Goal: Contribute content

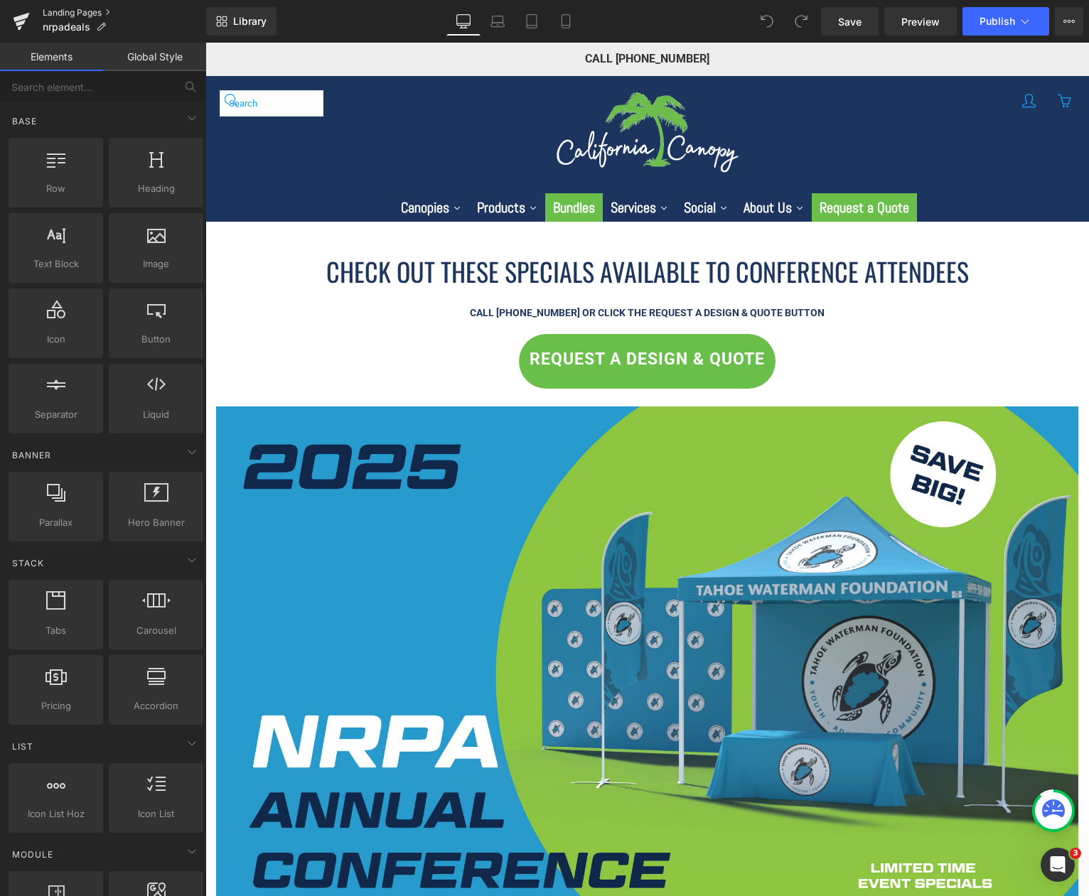
click at [99, 16] on link "Landing Pages" at bounding box center [124, 12] width 163 height 11
click at [87, 9] on link "Landing Pages" at bounding box center [124, 12] width 163 height 11
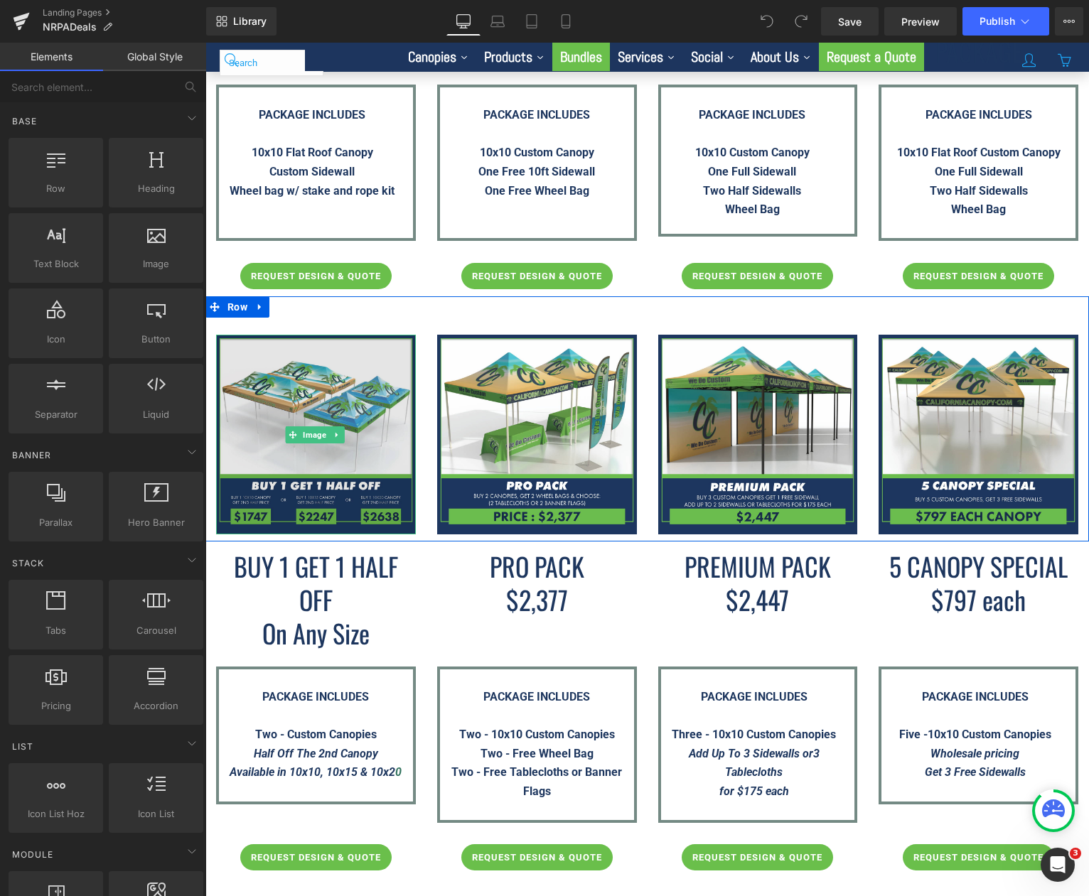
scroll to position [1279, 0]
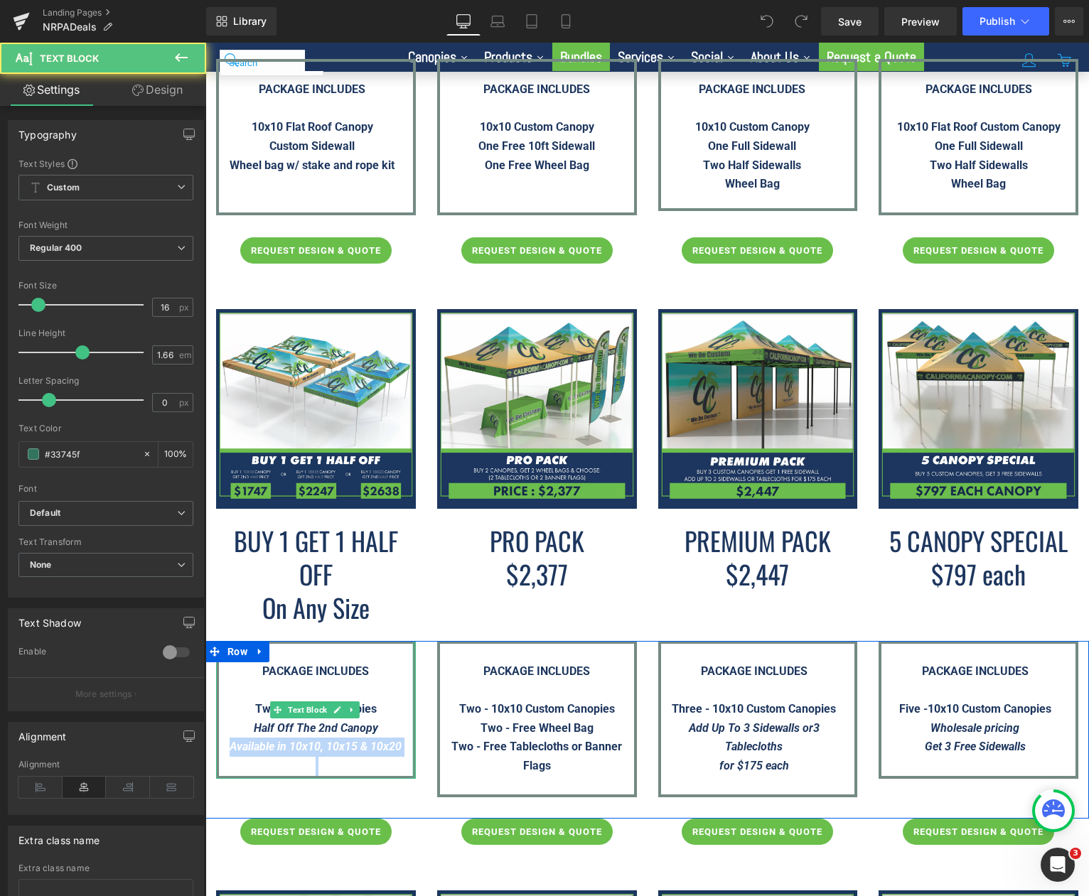
drag, startPoint x: 222, startPoint y: 741, endPoint x: 410, endPoint y: 741, distance: 188.3
click at [410, 741] on div "PACKAGE INCLUDES Two - Custom Canopies Half Off The 2nd Canopy Available in 10x…" at bounding box center [316, 710] width 200 height 138
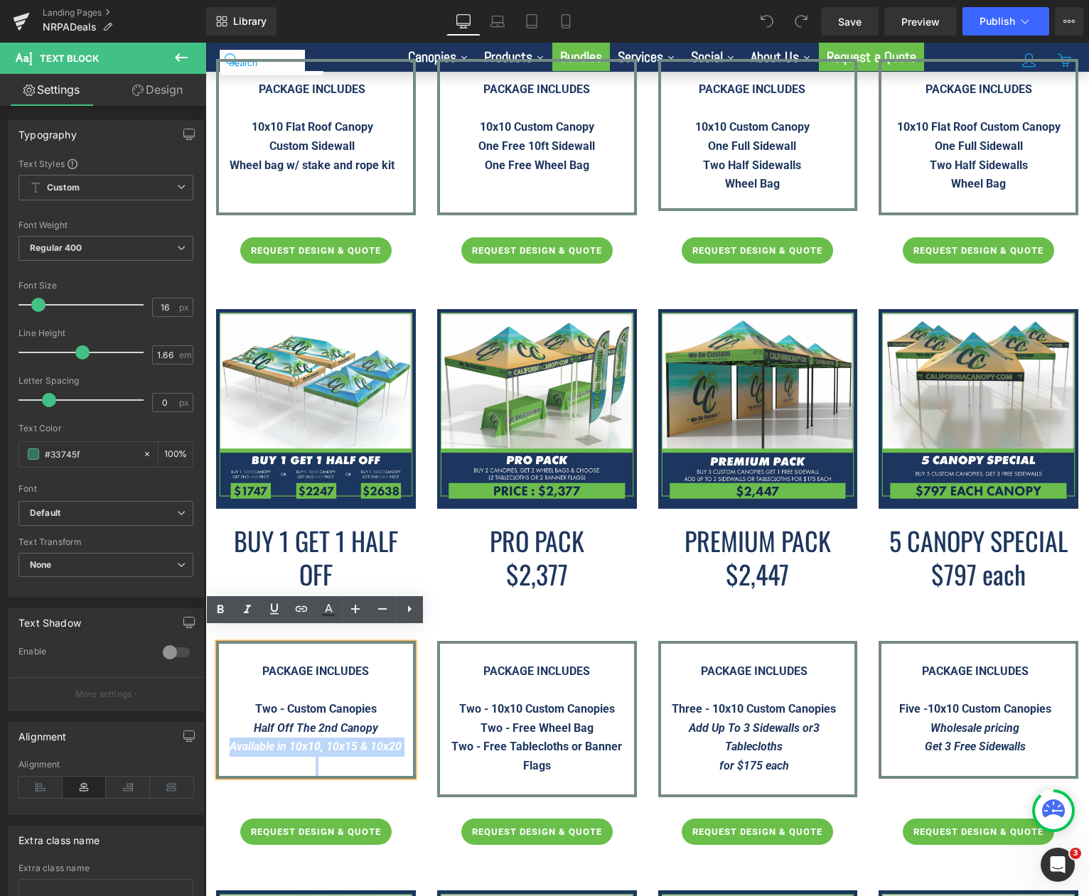
click at [395, 740] on span "Available in 10x10, 10x15 & 10x2" at bounding box center [313, 747] width 166 height 14
drag, startPoint x: 406, startPoint y: 740, endPoint x: 214, endPoint y: 734, distance: 192.6
click at [214, 734] on div "PACKAGE INCLUDES Two - Custom Canopies Half Off The 2nd Canopy Available in 10x…" at bounding box center [315, 710] width 221 height 138
copy icon "Available in 10x10, 10x15 & 10x2 0"
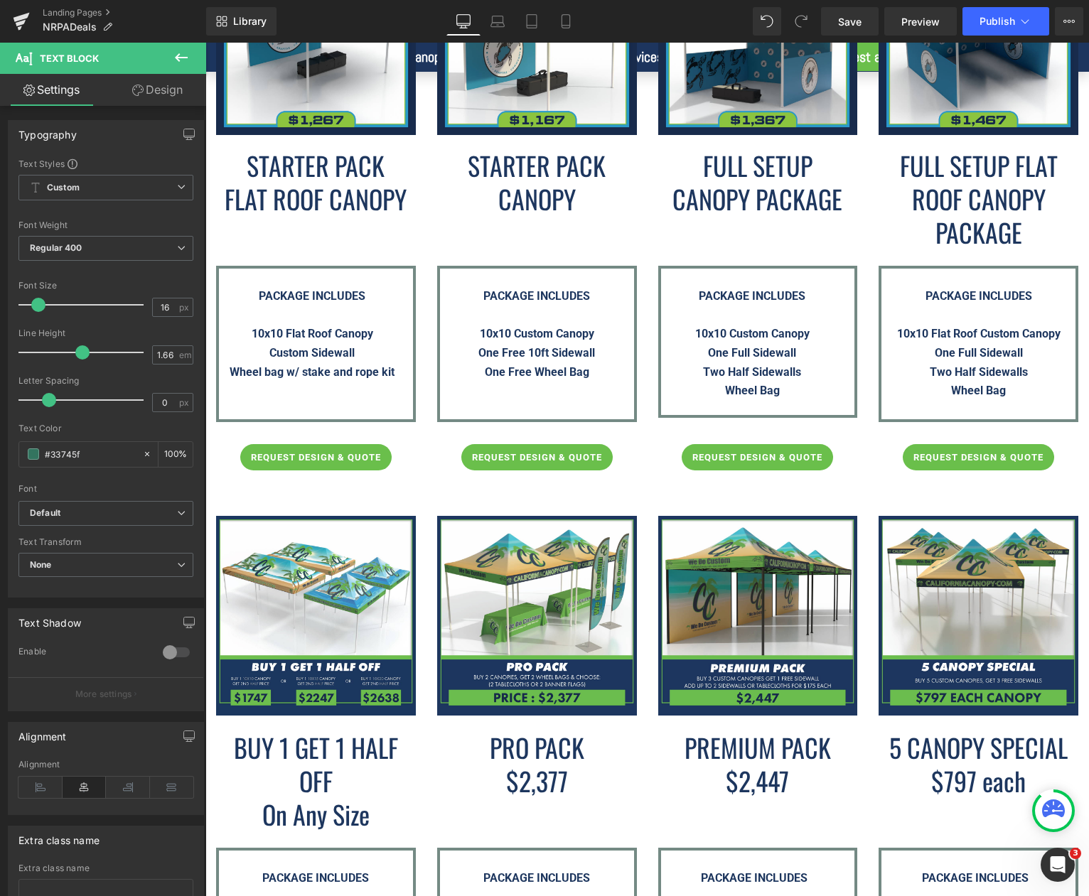
scroll to position [1066, 0]
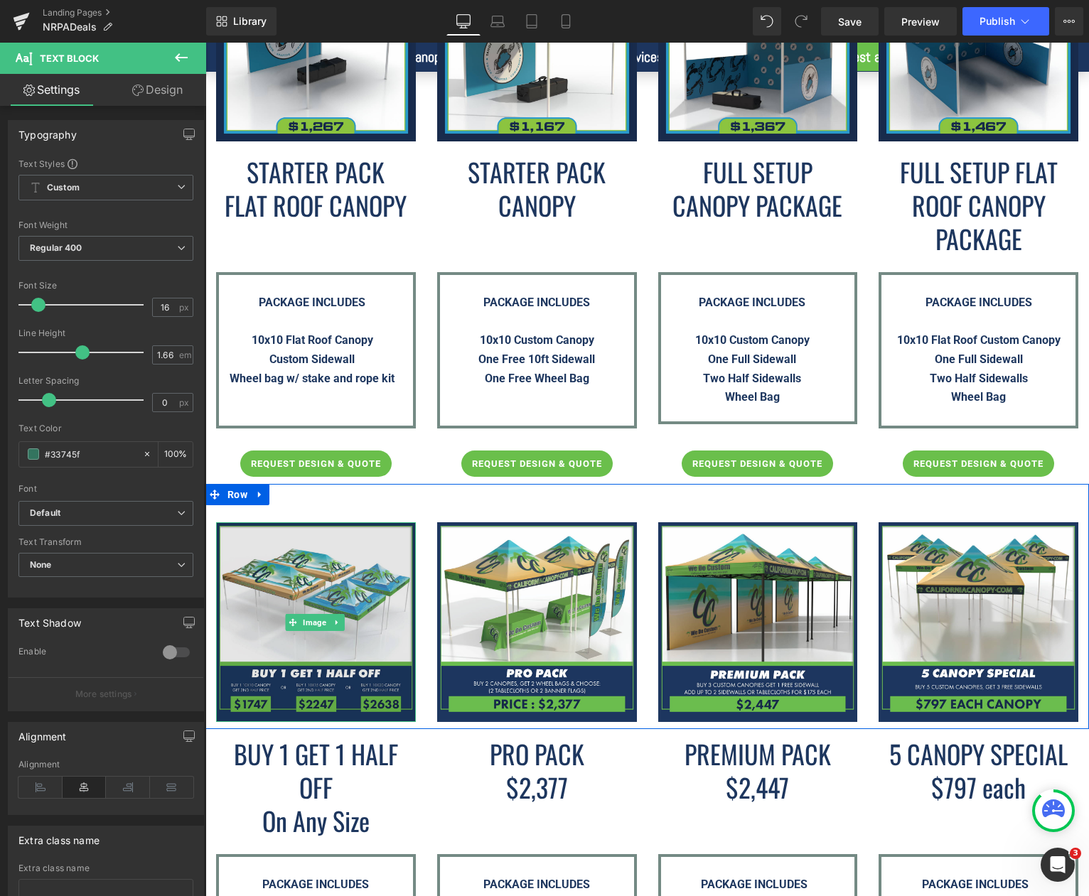
click at [348, 605] on img at bounding box center [316, 622] width 200 height 200
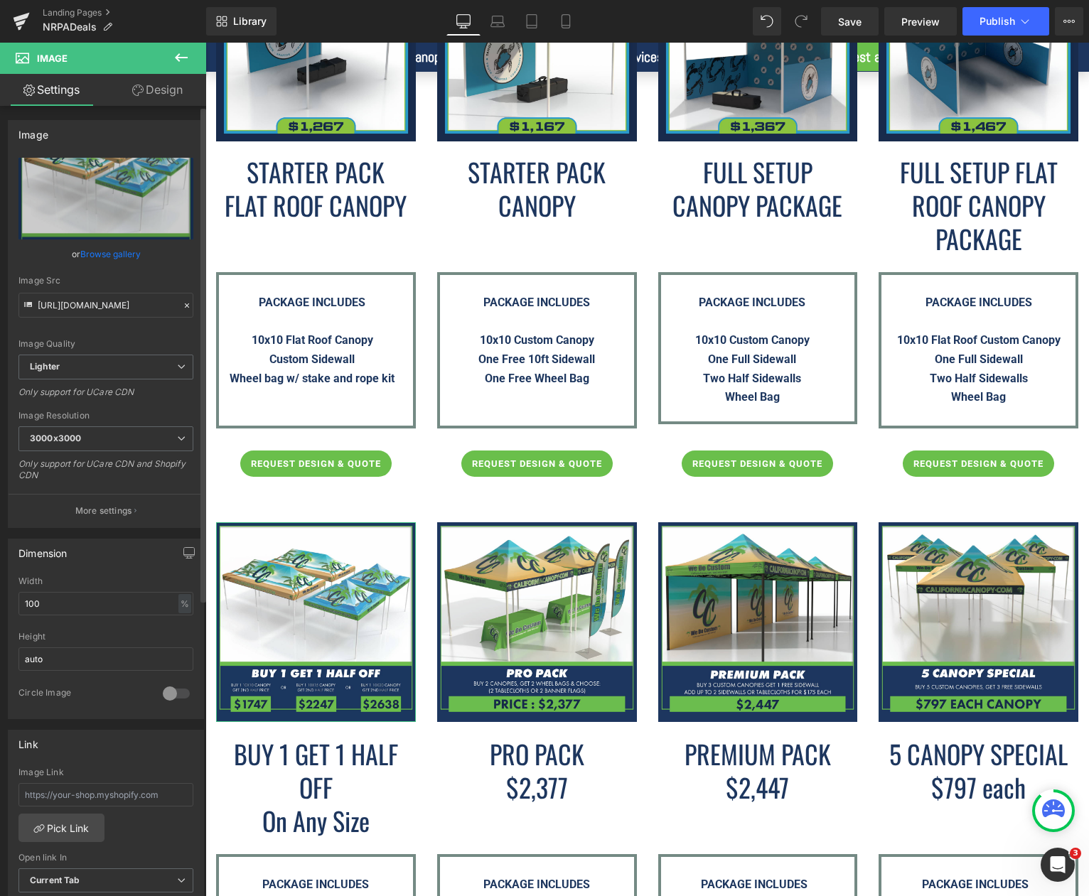
click at [105, 254] on link "Browse gallery" at bounding box center [110, 254] width 60 height 25
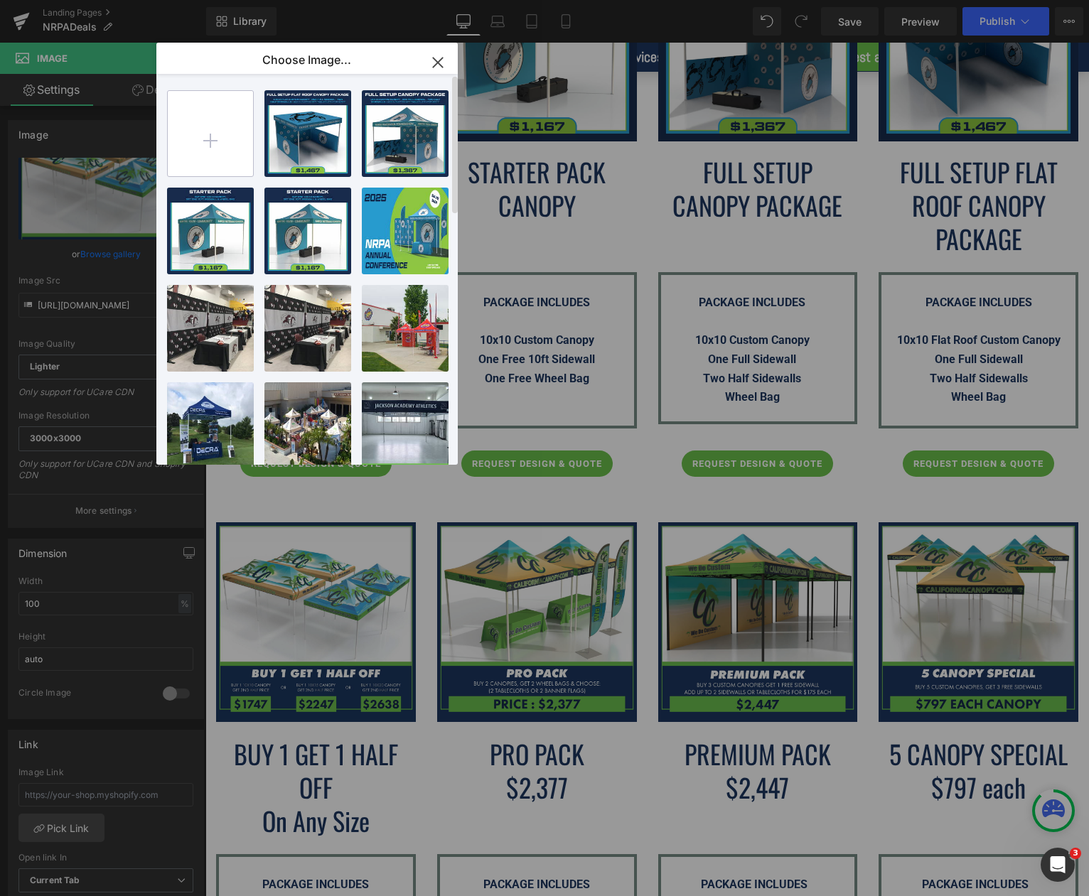
click at [200, 141] on input "file" at bounding box center [210, 133] width 85 height 85
type input "C:\fakepath\R1-Buy-1-Get-1-Half-Off---NRPA-Conference-2025.png"
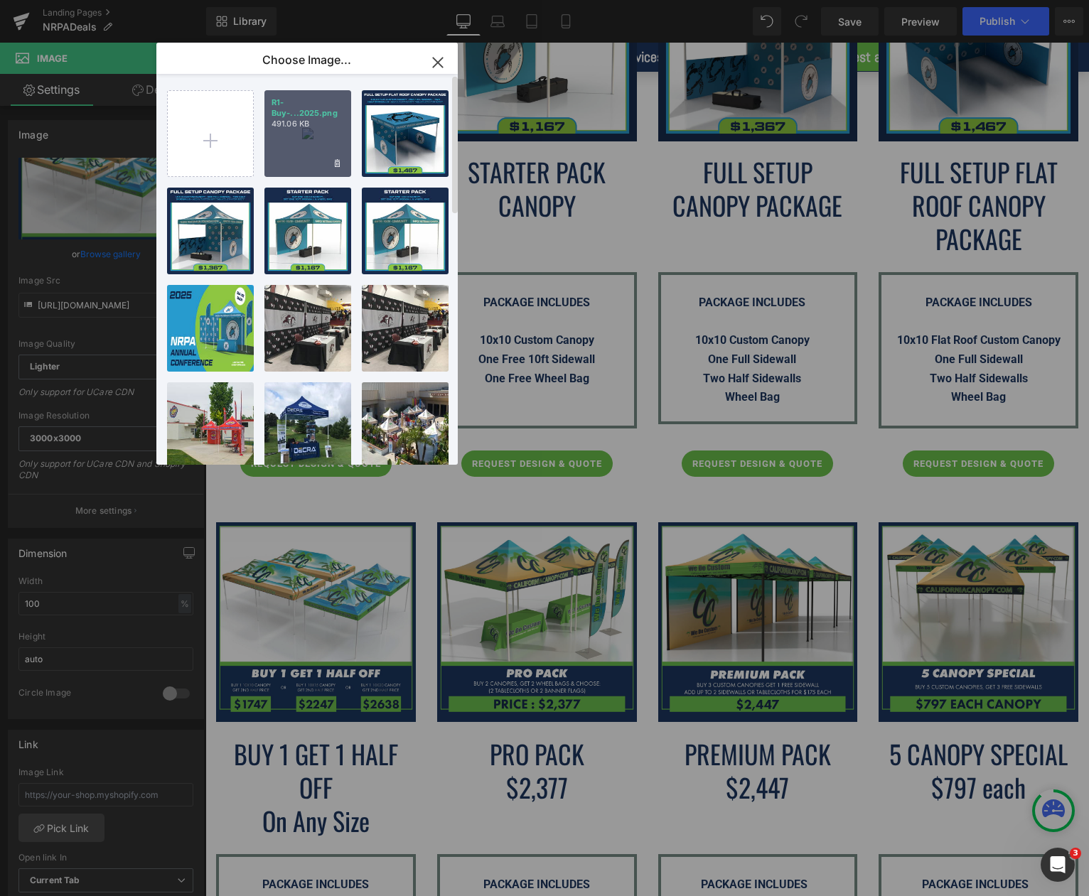
click at [300, 146] on div "R1-Buy-...2025.png 491.06 KB" at bounding box center [307, 133] width 87 height 87
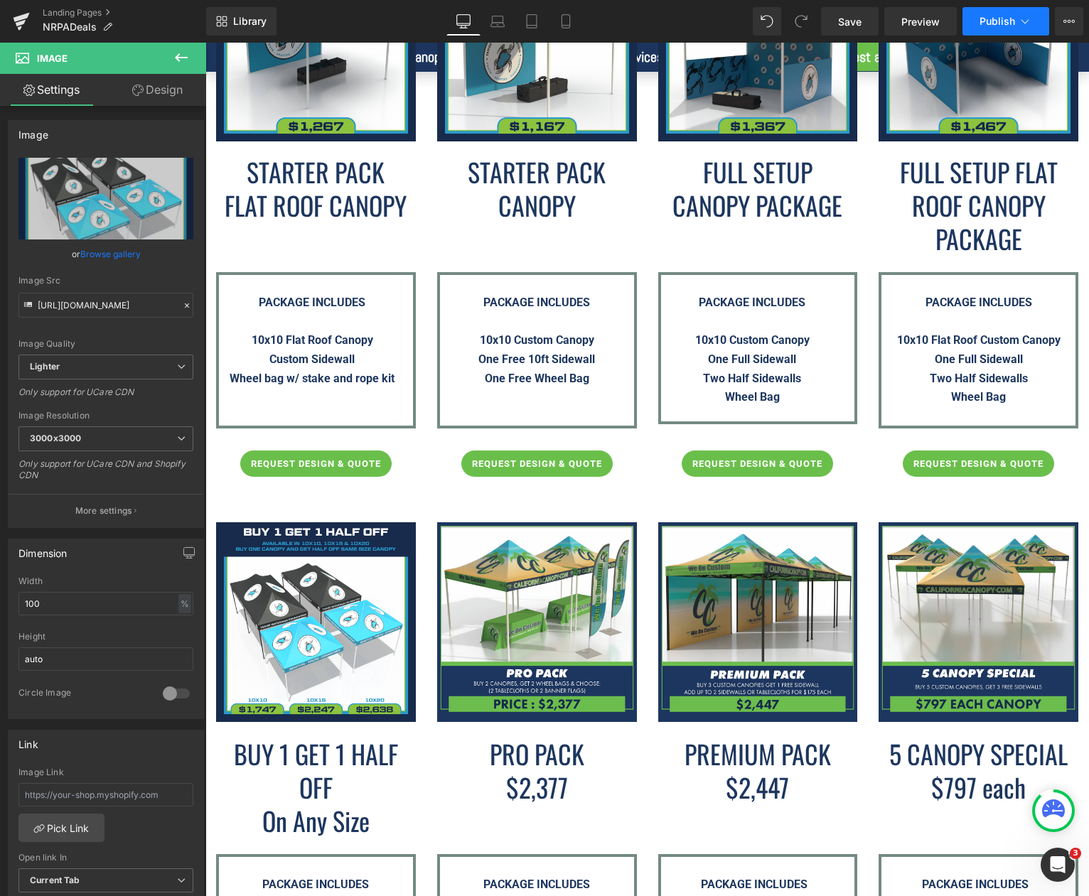
click at [1003, 16] on span "Publish" at bounding box center [997, 21] width 36 height 11
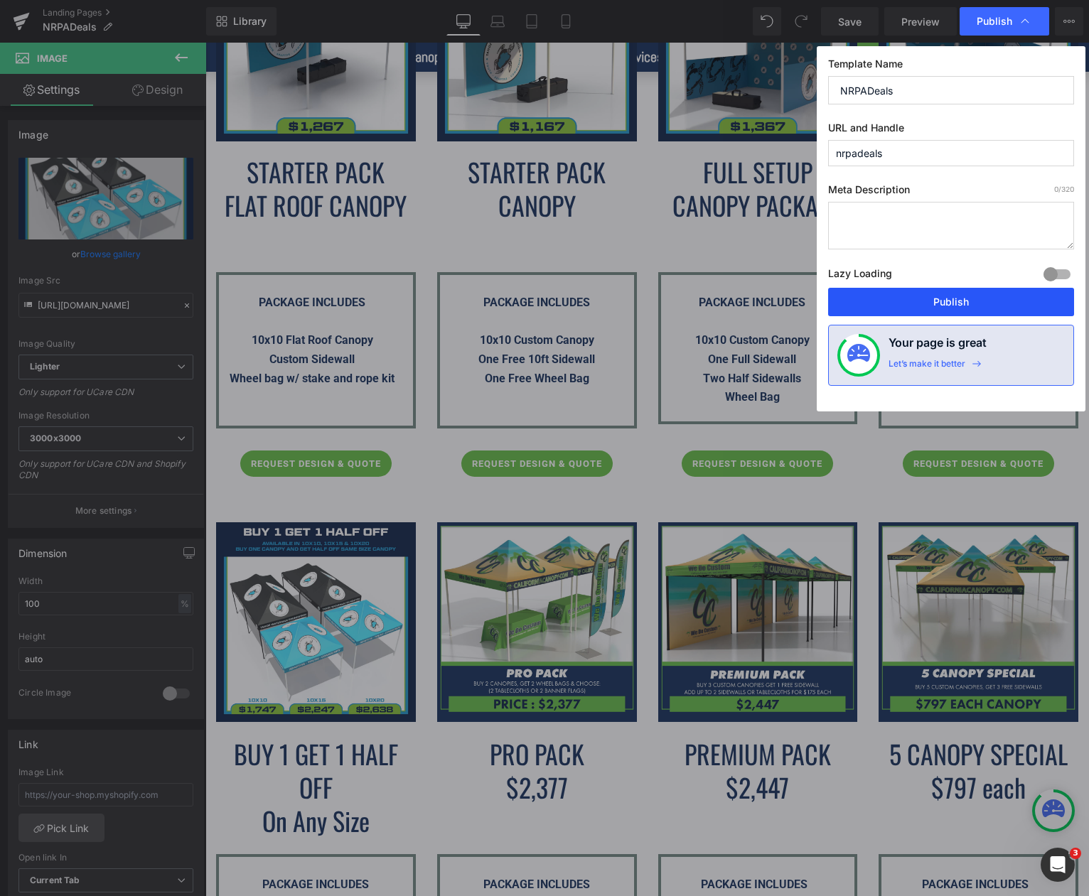
click at [948, 310] on button "Publish" at bounding box center [951, 302] width 246 height 28
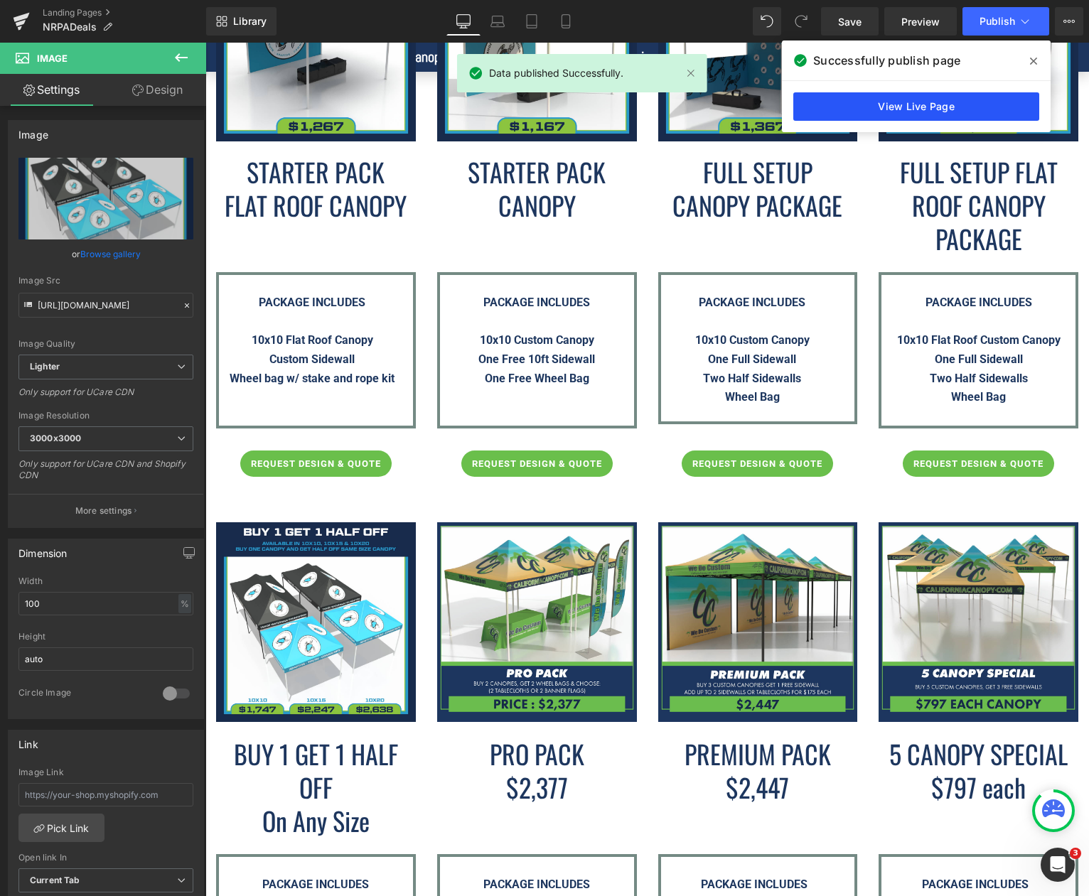
click at [919, 102] on link "View Live Page" at bounding box center [916, 106] width 246 height 28
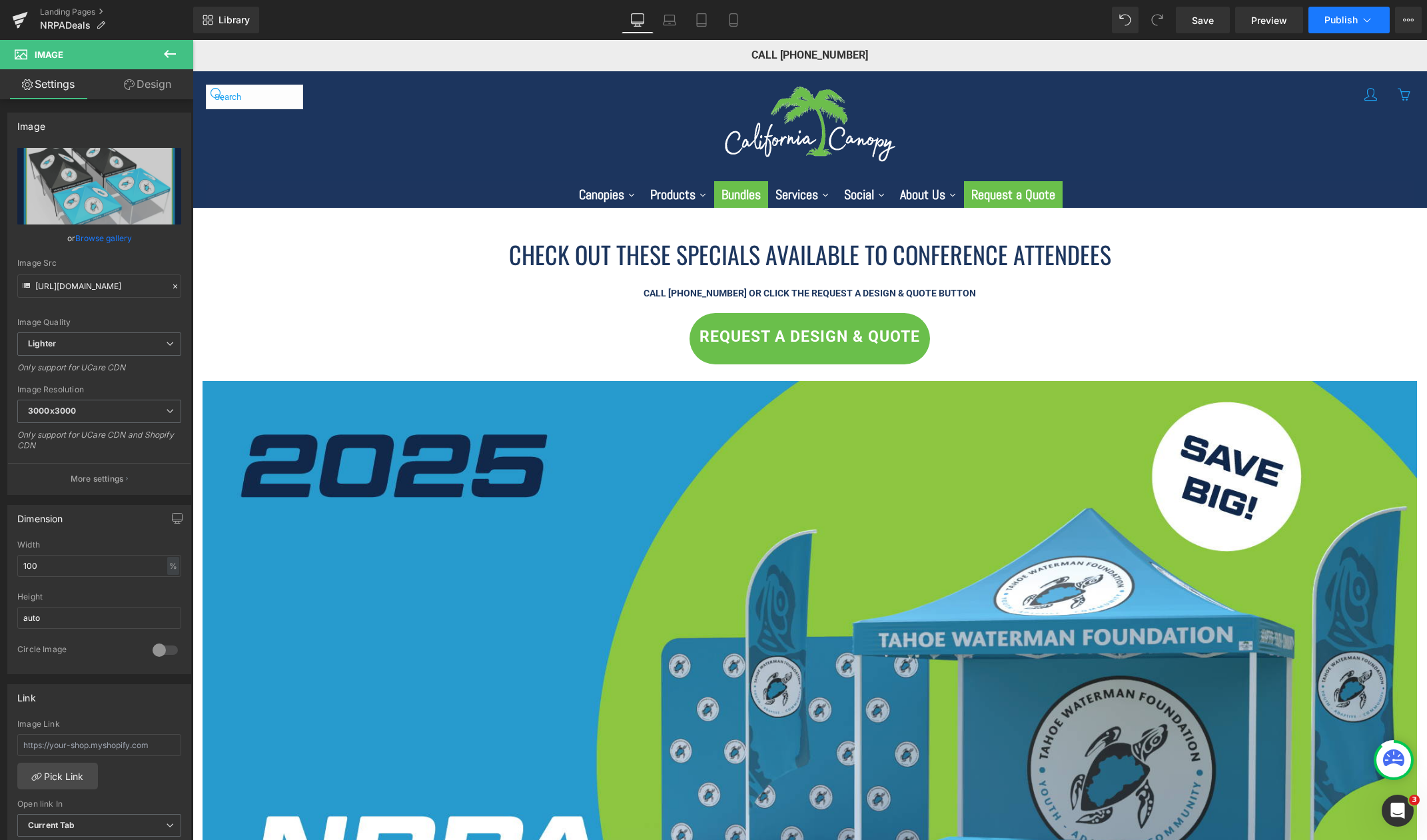
click at [1020, 18] on icon at bounding box center [1367, 20] width 13 height 13
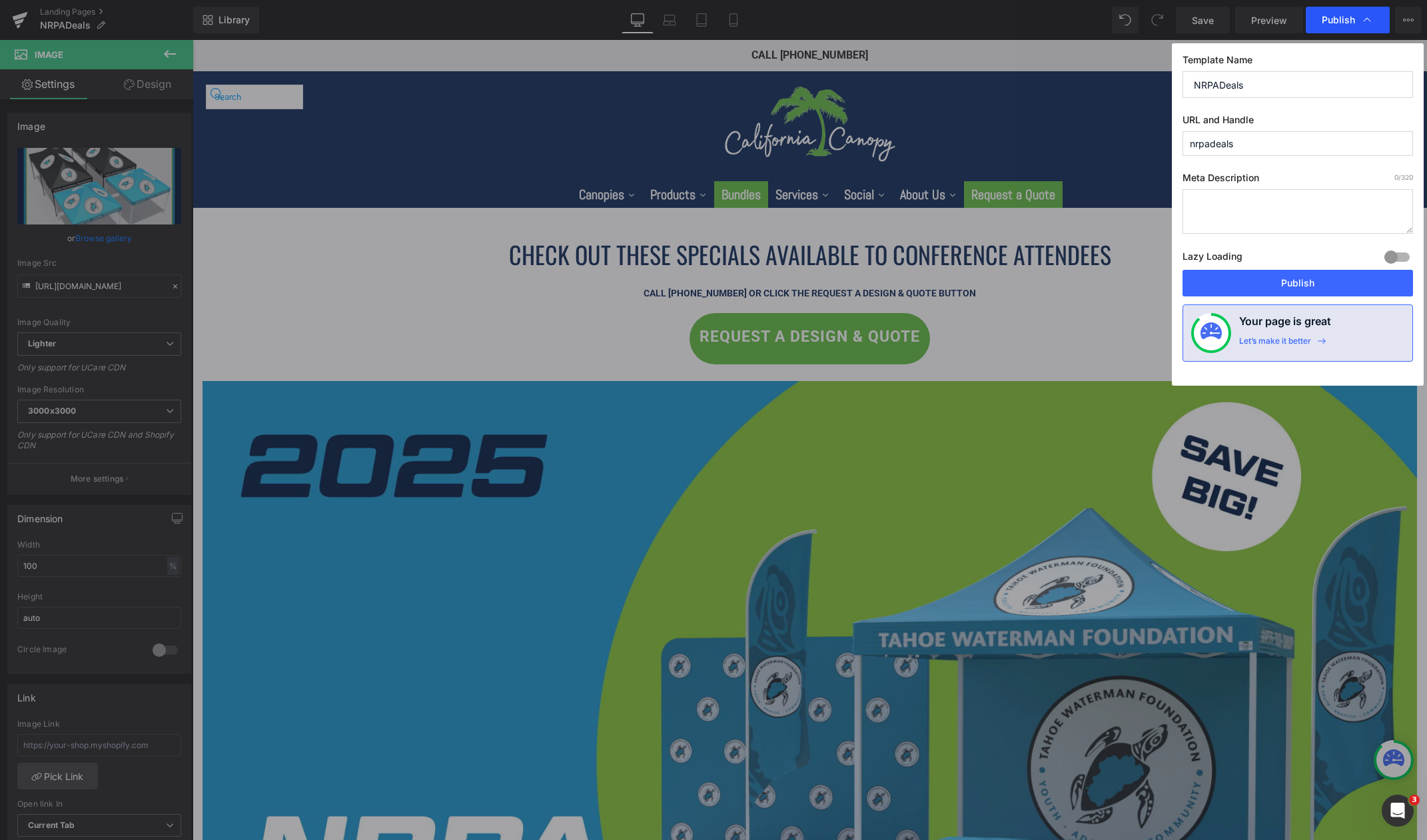
click at [1020, 18] on span "Publish" at bounding box center [1339, 20] width 34 height 12
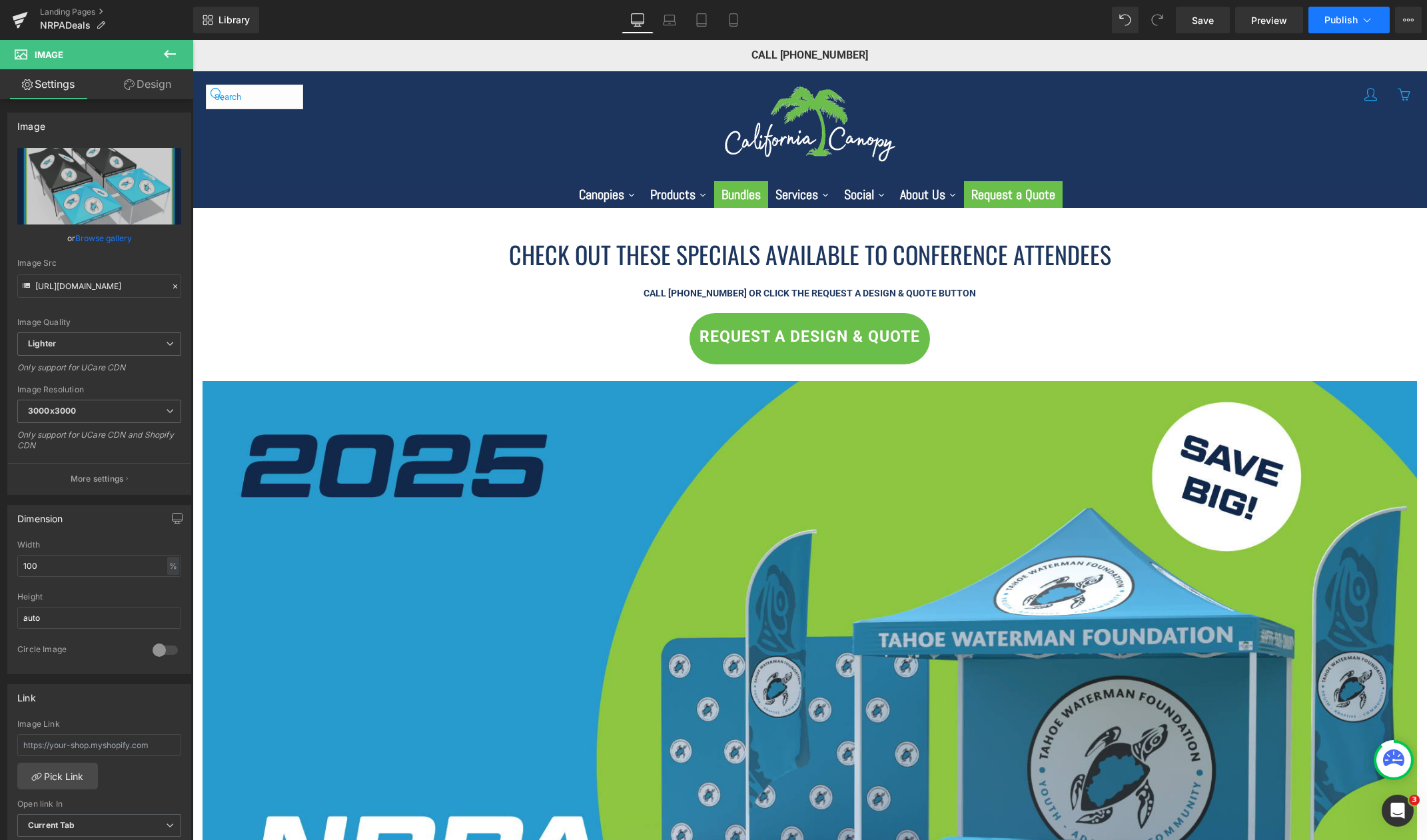
click at [1020, 10] on button "Publish" at bounding box center [1348, 20] width 82 height 26
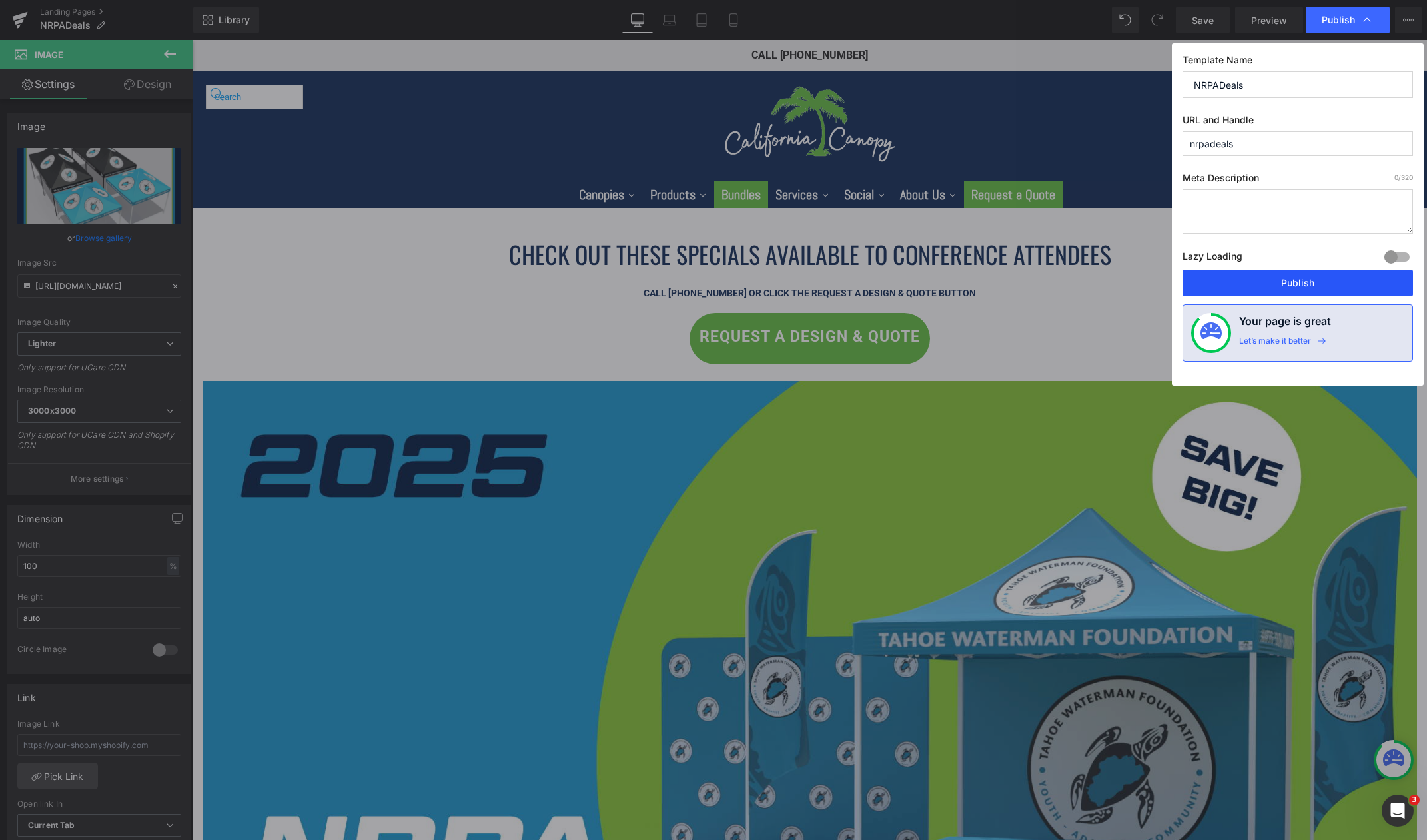
click at [1020, 287] on button "Publish" at bounding box center [1298, 283] width 231 height 26
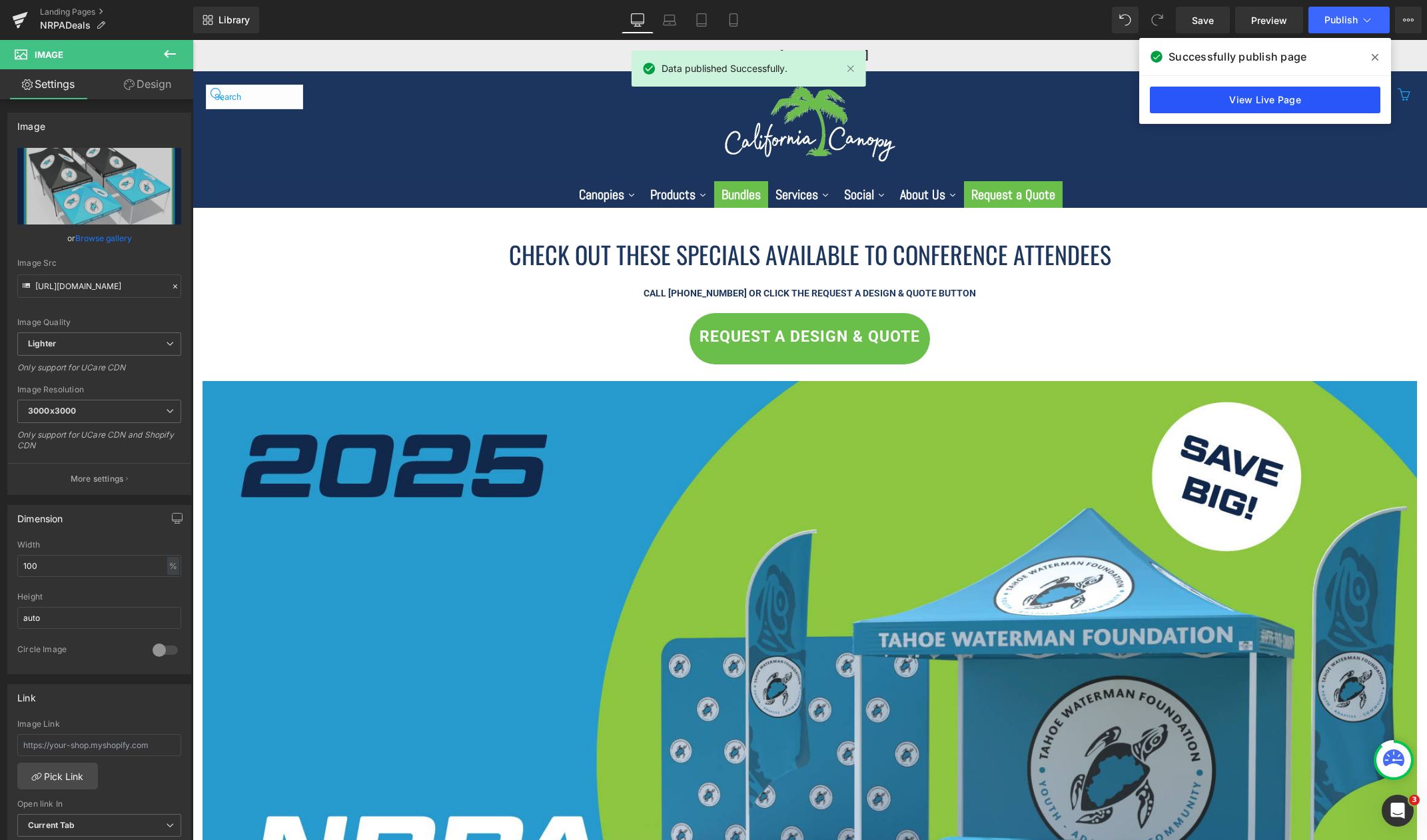
click at [1020, 102] on link "View Live Page" at bounding box center [1265, 99] width 231 height 26
